Goal: Check status: Check status

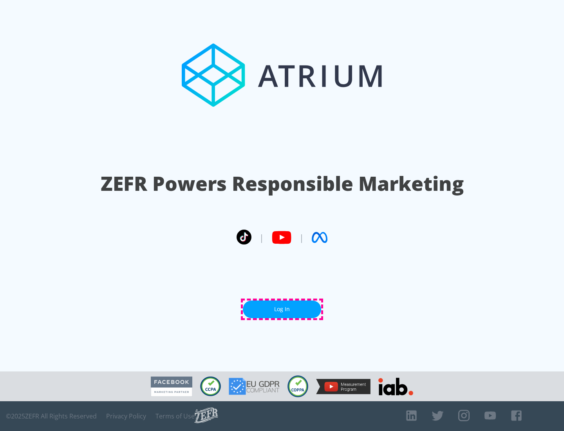
click at [282, 309] on link "Log In" at bounding box center [282, 310] width 78 height 18
